Goal: Task Accomplishment & Management: Use online tool/utility

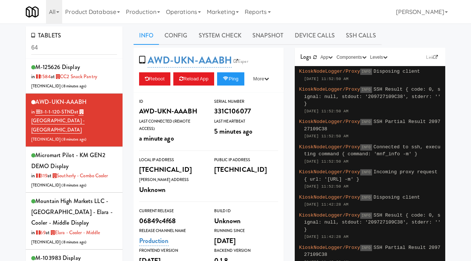
type input "6"
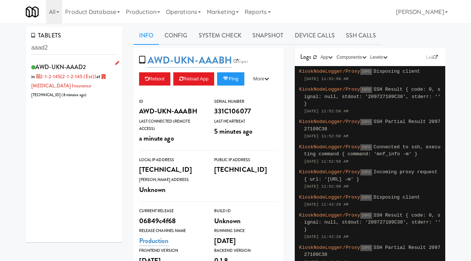
click at [100, 66] on div "AWD-UKN-AAAD2 in 2-1-2-145 (2-1-2-145 (ext)) at [MEDICAL_DATA] Insurance [TECHN…" at bounding box center [74, 81] width 86 height 38
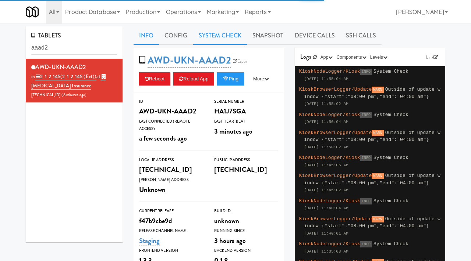
click at [218, 34] on link "System Check" at bounding box center [220, 35] width 54 height 18
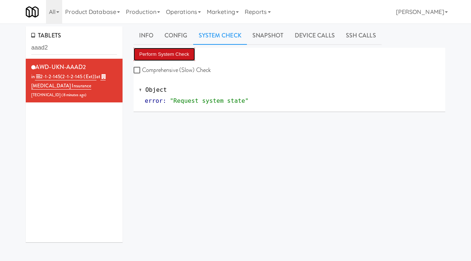
click at [170, 48] on button "Perform System Check" at bounding box center [164, 54] width 62 height 13
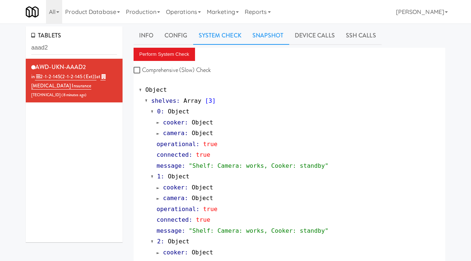
click at [256, 37] on link "Snapshot" at bounding box center [268, 35] width 42 height 18
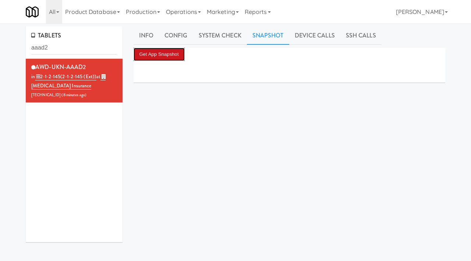
click at [154, 55] on button "Get App Snapshot" at bounding box center [158, 54] width 51 height 13
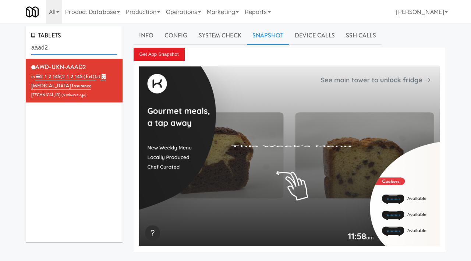
click at [76, 43] on input "aaad2" at bounding box center [74, 48] width 86 height 14
click at [69, 51] on input "aaad2" at bounding box center [74, 48] width 86 height 14
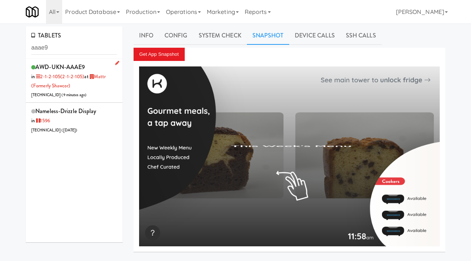
click at [113, 82] on div "AWD-UKN-AAAE9 in 2-1-2-105 (2-1-2-105) at Mattr (formerly Shawcor) 99.209.202.1…" at bounding box center [74, 81] width 86 height 38
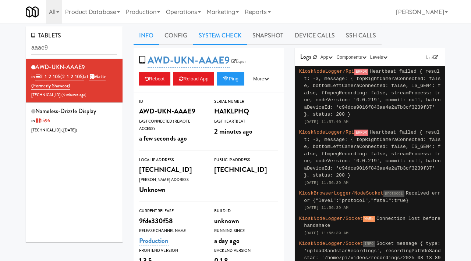
click at [229, 36] on link "System Check" at bounding box center [220, 35] width 54 height 18
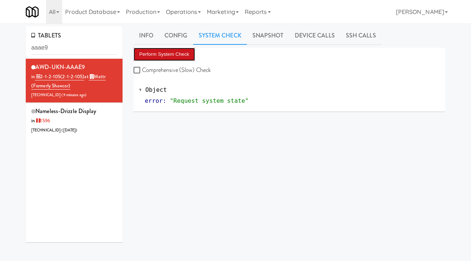
click at [161, 54] on button "Perform System Check" at bounding box center [164, 54] width 62 height 13
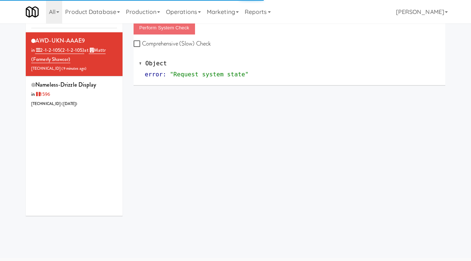
scroll to position [27, 0]
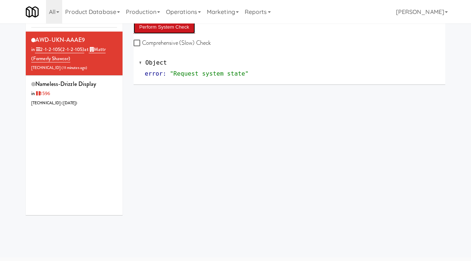
click at [163, 26] on button "Perform System Check" at bounding box center [164, 27] width 62 height 13
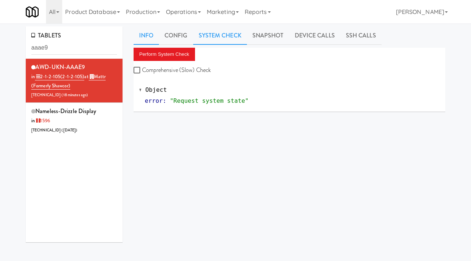
click at [146, 35] on link "Info" at bounding box center [145, 35] width 25 height 18
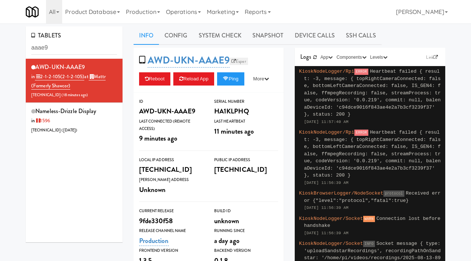
click at [236, 64] on link "Esper" at bounding box center [238, 61] width 18 height 7
click at [242, 58] on link "Esper" at bounding box center [238, 61] width 18 height 7
click at [223, 39] on link "System Check" at bounding box center [220, 35] width 54 height 18
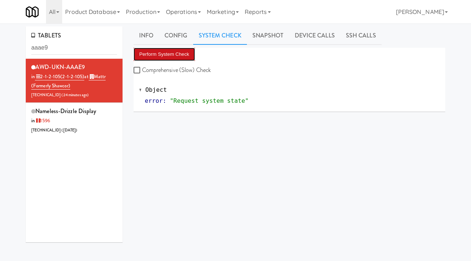
click at [167, 58] on button "Perform System Check" at bounding box center [164, 54] width 62 height 13
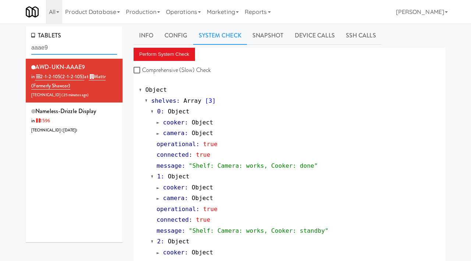
click at [57, 44] on input "aaae9" at bounding box center [74, 48] width 86 height 14
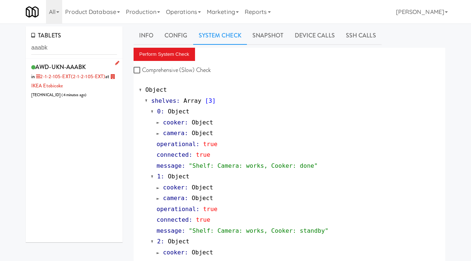
click at [98, 67] on div "AWD-UKN-AAABK in 2-1-2-105-EXT (2-1-2-105-EXT) at IKEA Etobicoke 206.0.69.61 ( …" at bounding box center [74, 81] width 86 height 38
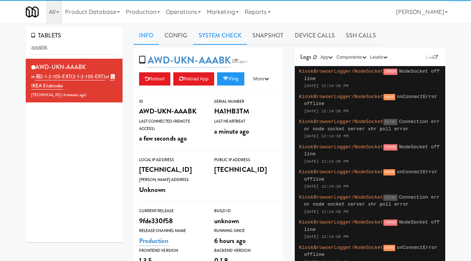
click at [228, 34] on link "System Check" at bounding box center [220, 35] width 54 height 18
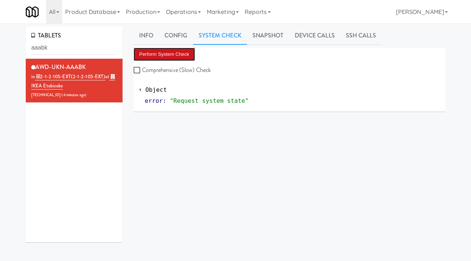
click at [158, 55] on button "Perform System Check" at bounding box center [164, 54] width 62 height 13
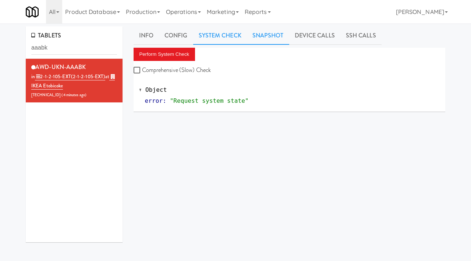
click at [261, 38] on link "Snapshot" at bounding box center [268, 35] width 42 height 18
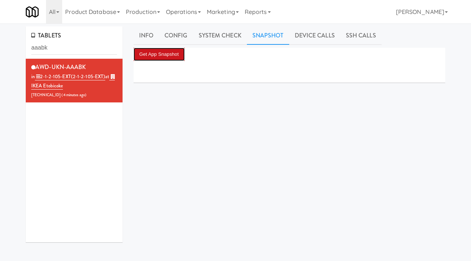
click at [176, 56] on button "Get App Snapshot" at bounding box center [158, 54] width 51 height 13
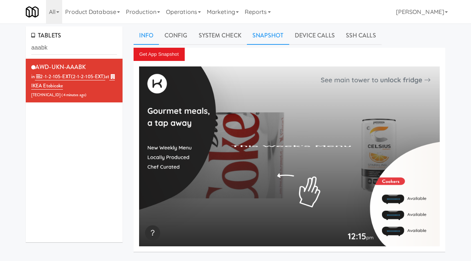
click at [140, 36] on link "Info" at bounding box center [145, 35] width 25 height 18
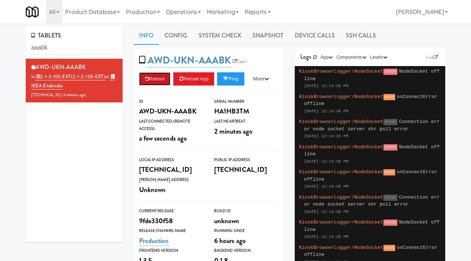
click at [148, 78] on icon at bounding box center [147, 78] width 4 height 5
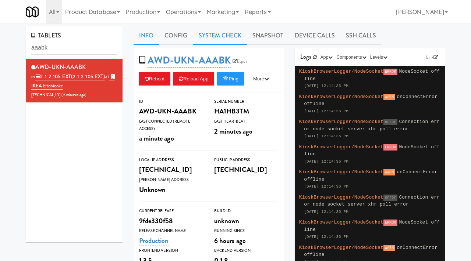
click at [231, 34] on link "System Check" at bounding box center [220, 35] width 54 height 18
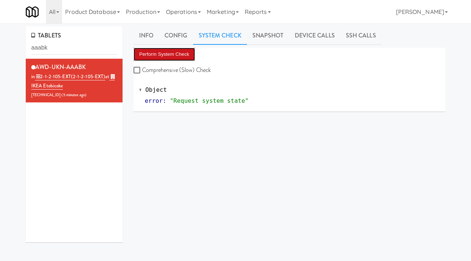
click at [157, 54] on button "Perform System Check" at bounding box center [164, 54] width 62 height 13
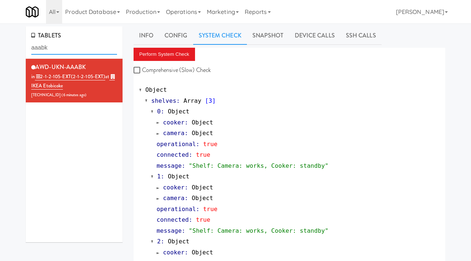
click at [82, 49] on input "aaabk" at bounding box center [74, 48] width 86 height 14
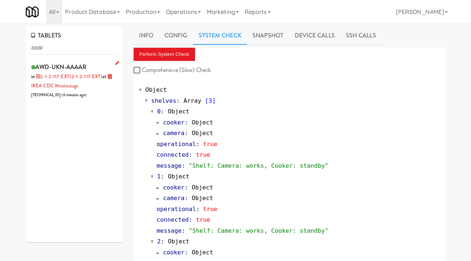
click at [94, 66] on div "AWD-UKN-AAAAR in 2-1-2-117-EXT (2-1-2-117-EXT) at IKEA CDC Mississauga 69.157.2…" at bounding box center [74, 81] width 86 height 38
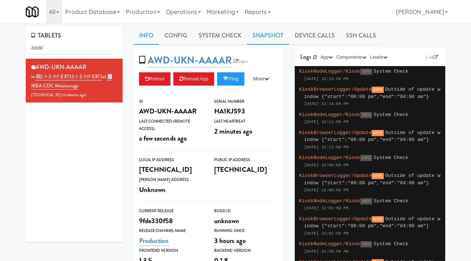
click at [260, 31] on link "Snapshot" at bounding box center [268, 35] width 42 height 18
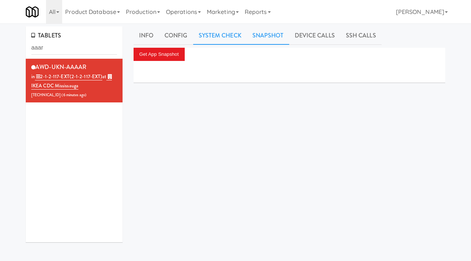
click at [231, 32] on link "System Check" at bounding box center [220, 35] width 54 height 18
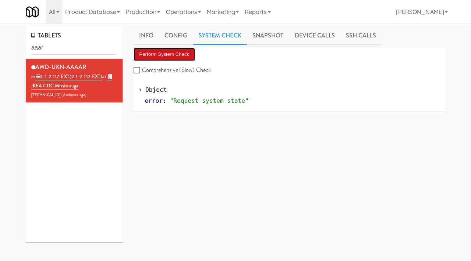
click at [170, 51] on button "Perform System Check" at bounding box center [164, 54] width 62 height 13
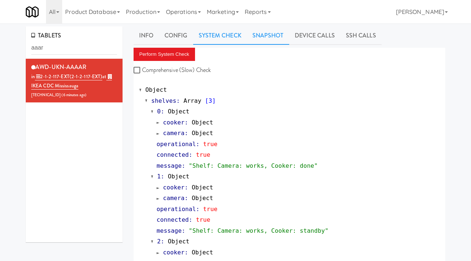
click at [264, 35] on link "Snapshot" at bounding box center [268, 35] width 42 height 18
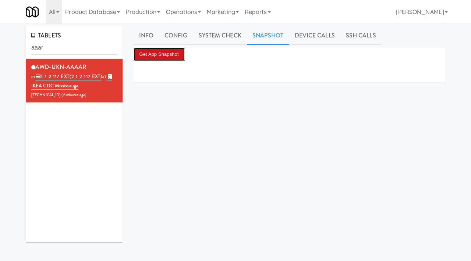
click at [178, 53] on button "Get App Snapshot" at bounding box center [158, 54] width 51 height 13
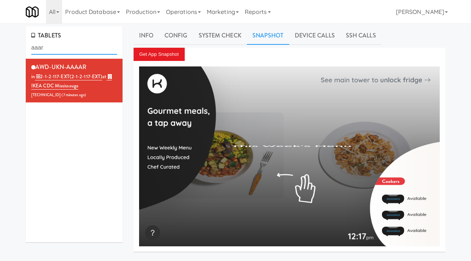
click at [60, 49] on input "aaar" at bounding box center [74, 48] width 86 height 14
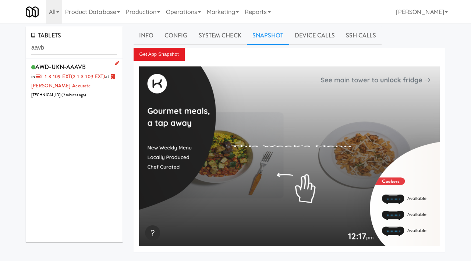
click at [97, 67] on div "AWD-UKN-AAAVB in 2-1-3-109-EXT (2-1-3-109-EXT) at Bothwell-Accurate 206.0.69.55…" at bounding box center [74, 81] width 86 height 38
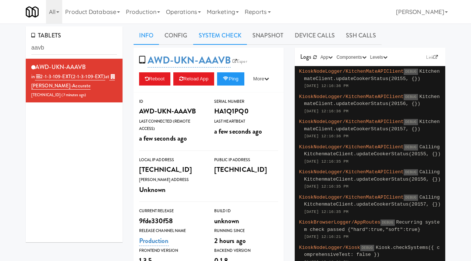
click at [239, 36] on link "System Check" at bounding box center [220, 35] width 54 height 18
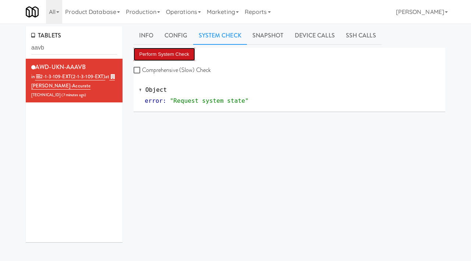
click at [171, 57] on button "Perform System Check" at bounding box center [164, 54] width 62 height 13
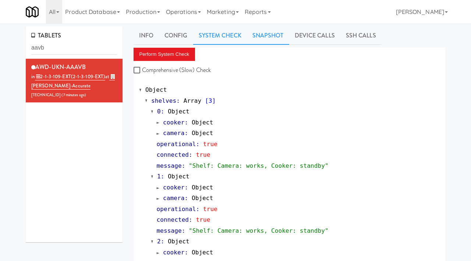
click at [273, 37] on link "Snapshot" at bounding box center [268, 35] width 42 height 18
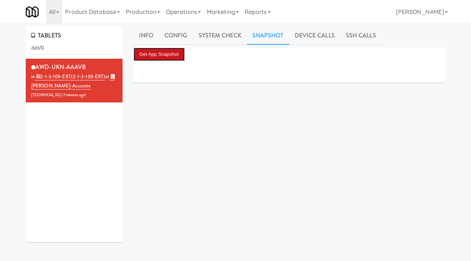
click at [167, 50] on button "Get App Snapshot" at bounding box center [158, 54] width 51 height 13
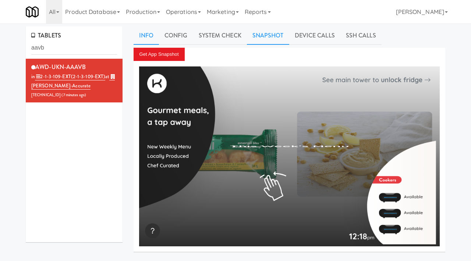
click at [146, 39] on link "Info" at bounding box center [145, 35] width 25 height 18
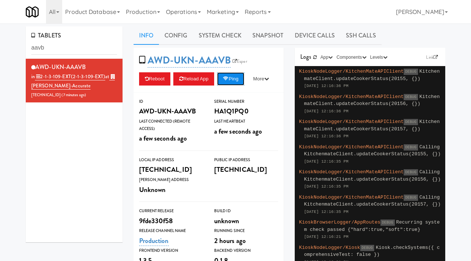
click at [228, 81] on icon at bounding box center [226, 78] width 6 height 5
click at [81, 52] on input "aavb" at bounding box center [74, 48] width 86 height 14
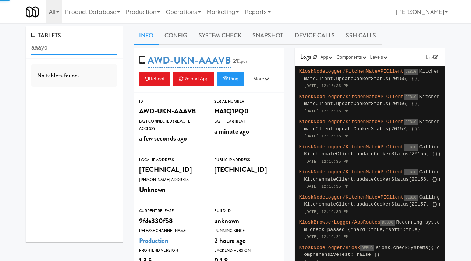
type input "aaayo"
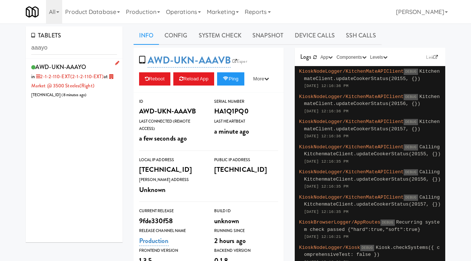
click at [95, 67] on div "AWD-UKN-AAAYO in 2-1-2-110-EXT (2-1-2-110-EXT) at Market @ 3500 Steeles(Right) …" at bounding box center [74, 81] width 86 height 38
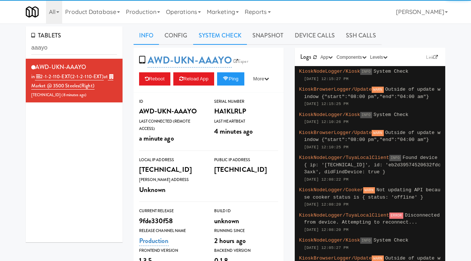
click at [224, 38] on link "System Check" at bounding box center [220, 35] width 54 height 18
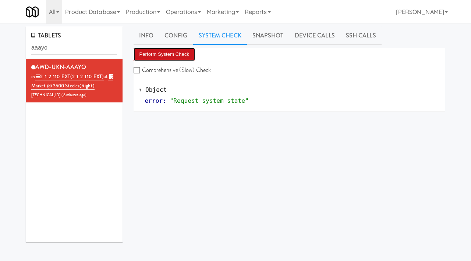
click at [157, 51] on button "Perform System Check" at bounding box center [164, 54] width 62 height 13
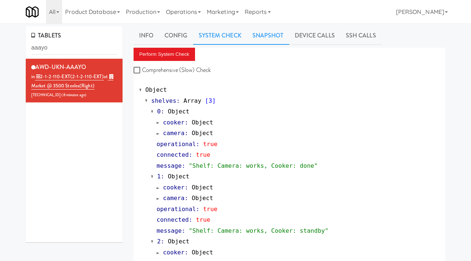
click at [258, 34] on link "Snapshot" at bounding box center [268, 35] width 42 height 18
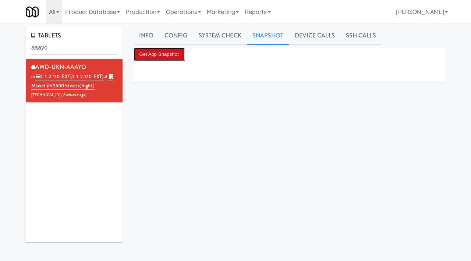
click at [174, 56] on button "Get App Snapshot" at bounding box center [158, 54] width 51 height 13
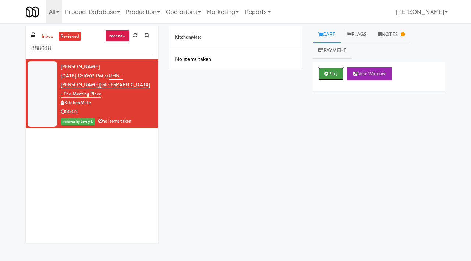
click at [323, 69] on button "Play" at bounding box center [330, 73] width 25 height 13
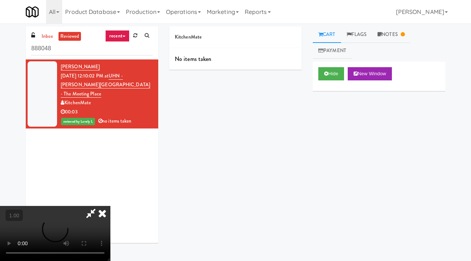
click at [350, 127] on div "Hide New Window Primary Flag Clear Flag if unable to determine what was taken o…" at bounding box center [379, 200] width 132 height 276
click at [110, 206] on icon at bounding box center [102, 213] width 16 height 15
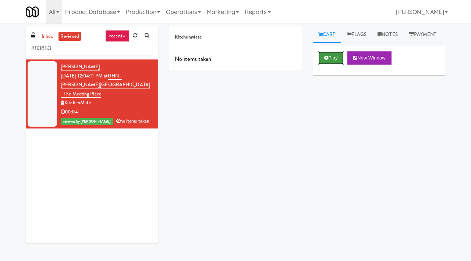
click at [330, 65] on button "Play" at bounding box center [330, 57] width 25 height 13
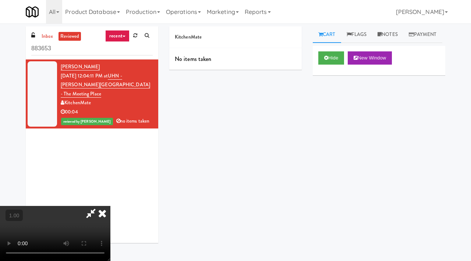
click at [110, 206] on icon at bounding box center [102, 213] width 16 height 15
